Goal: Task Accomplishment & Management: Manage account settings

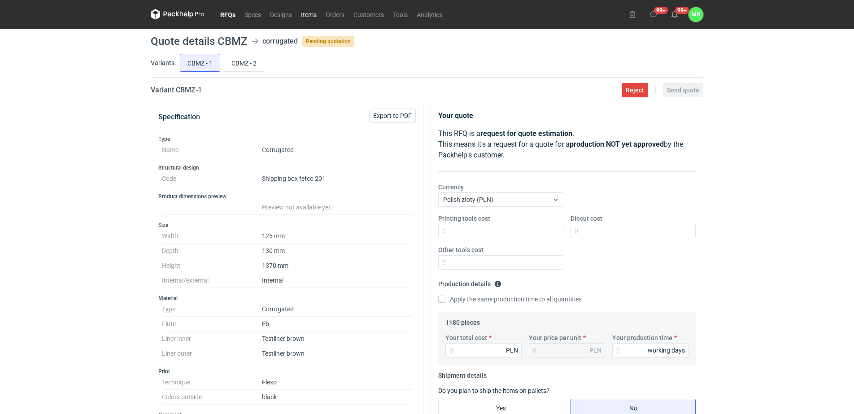
click at [314, 14] on link "Items" at bounding box center [308, 14] width 25 height 11
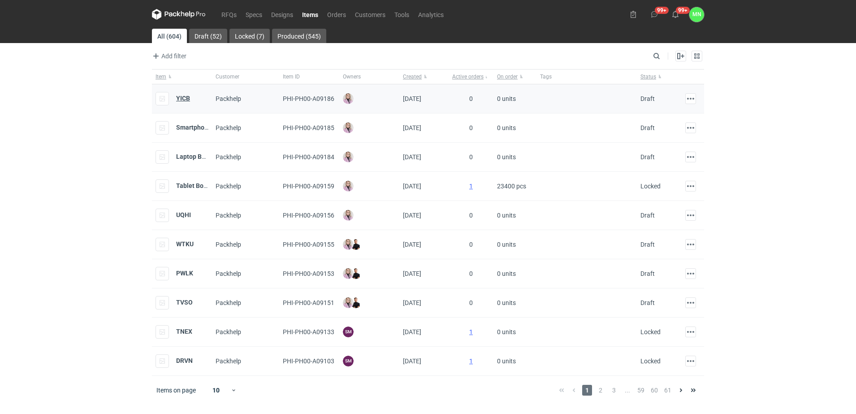
click at [185, 101] on strong "YICB" at bounding box center [183, 98] width 14 height 7
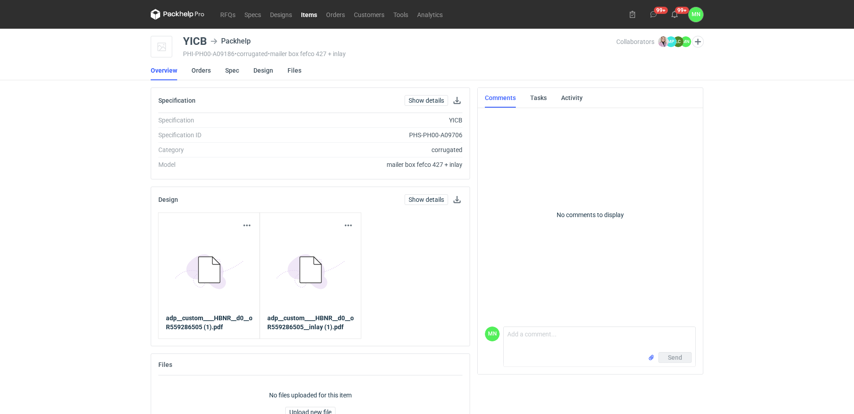
click at [226, 255] on icon "5BD5AC33-3523-40E7-9262-1BFF0AD53D48@1x" at bounding box center [209, 270] width 72 height 72
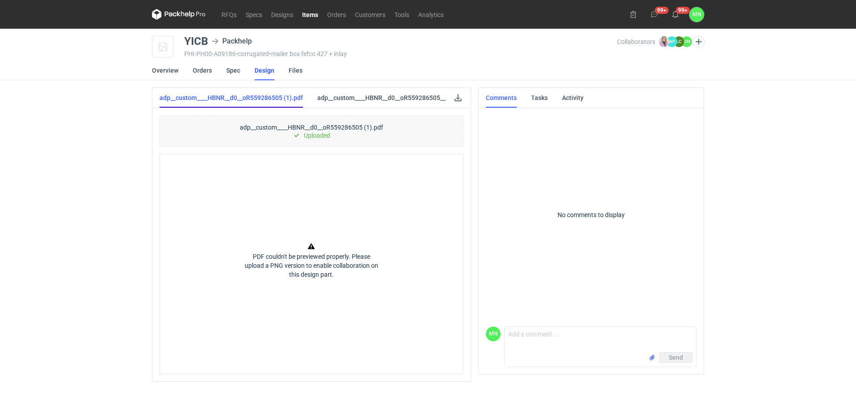
click at [273, 99] on link "adp__custom____HBNR__d0__oR559286505 (1).pdf" at bounding box center [231, 98] width 143 height 20
click at [455, 98] on link at bounding box center [458, 97] width 11 height 11
